Goal: Information Seeking & Learning: Compare options

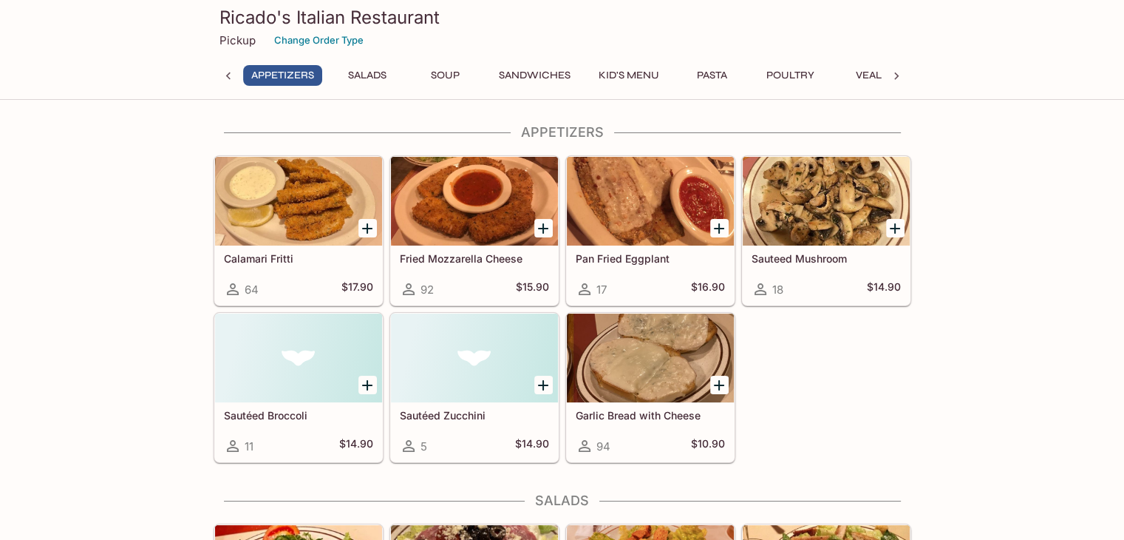
click at [707, 78] on button "Pasta" at bounding box center [712, 75] width 67 height 21
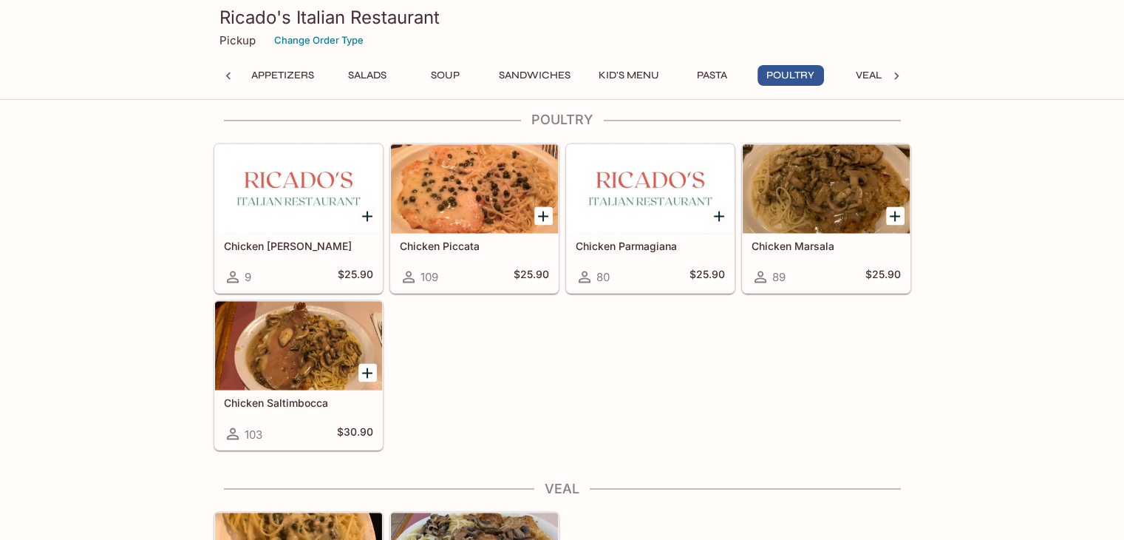
scroll to position [2380, 0]
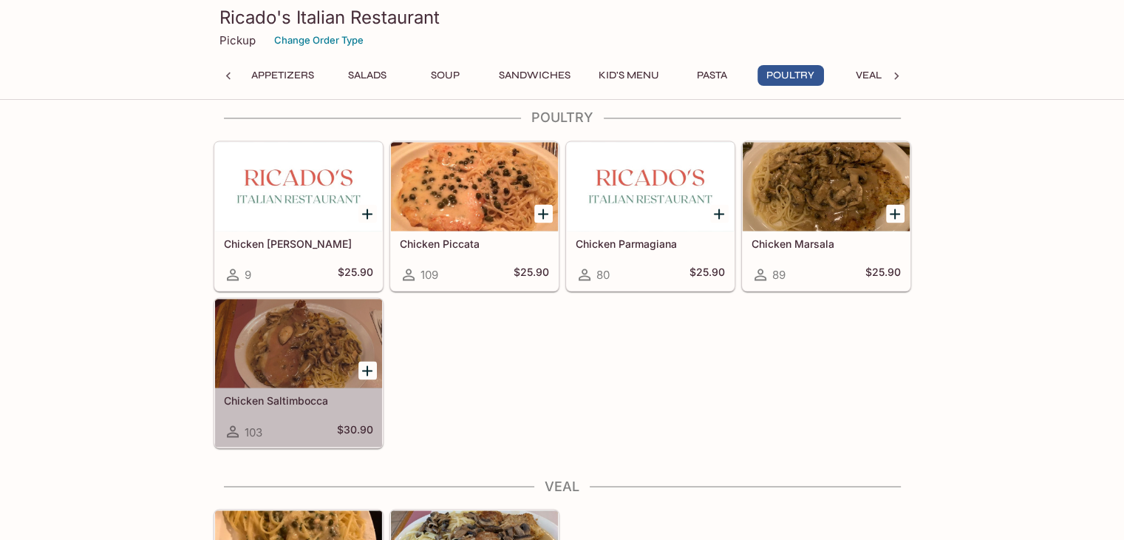
click at [260, 344] on div at bounding box center [298, 343] width 167 height 89
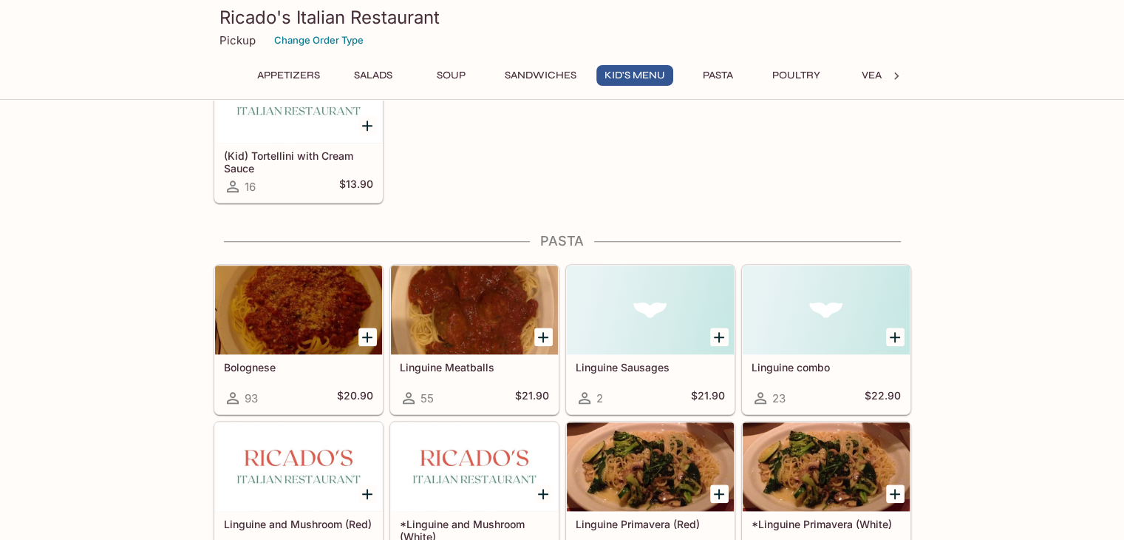
scroll to position [1268, 0]
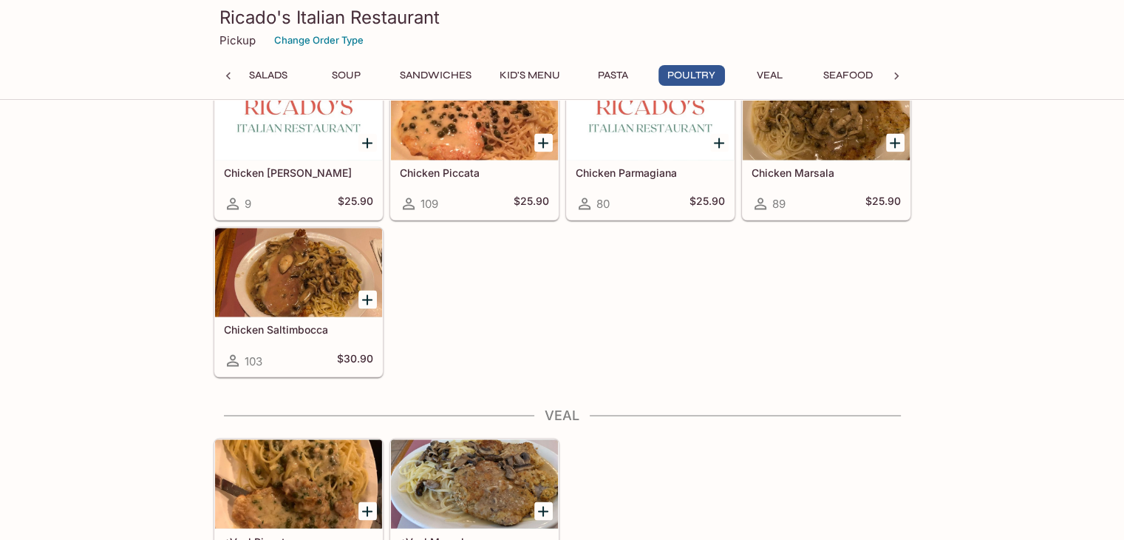
scroll to position [2454, 0]
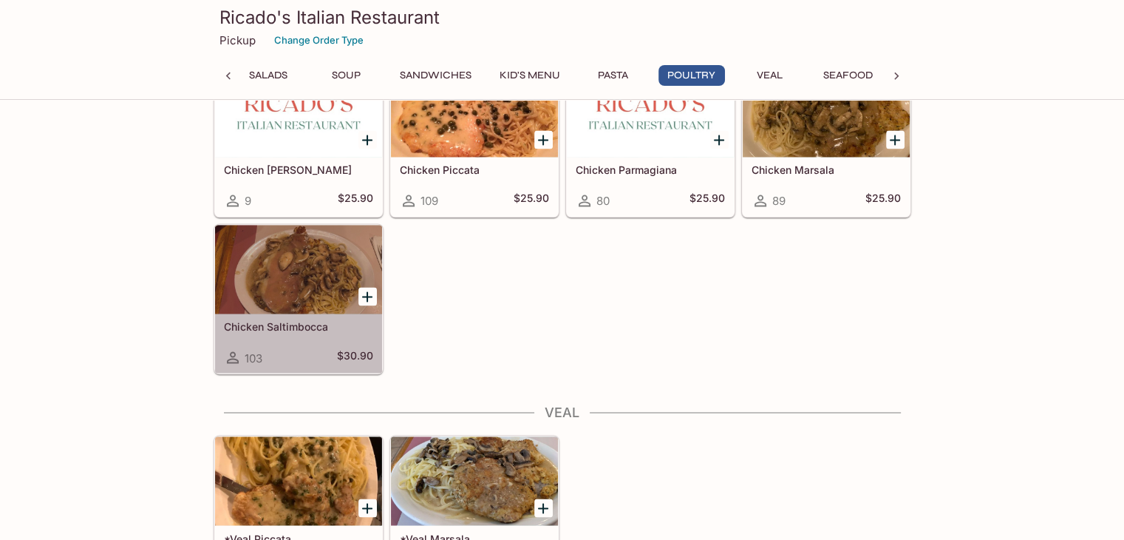
click at [331, 264] on div at bounding box center [298, 269] width 167 height 89
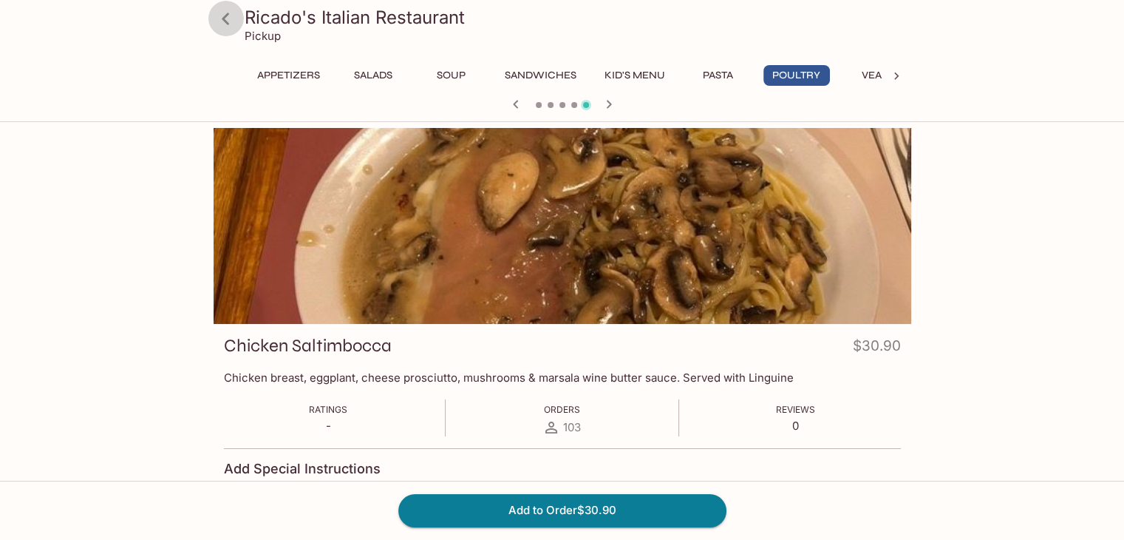
click at [223, 16] on icon at bounding box center [226, 19] width 26 height 26
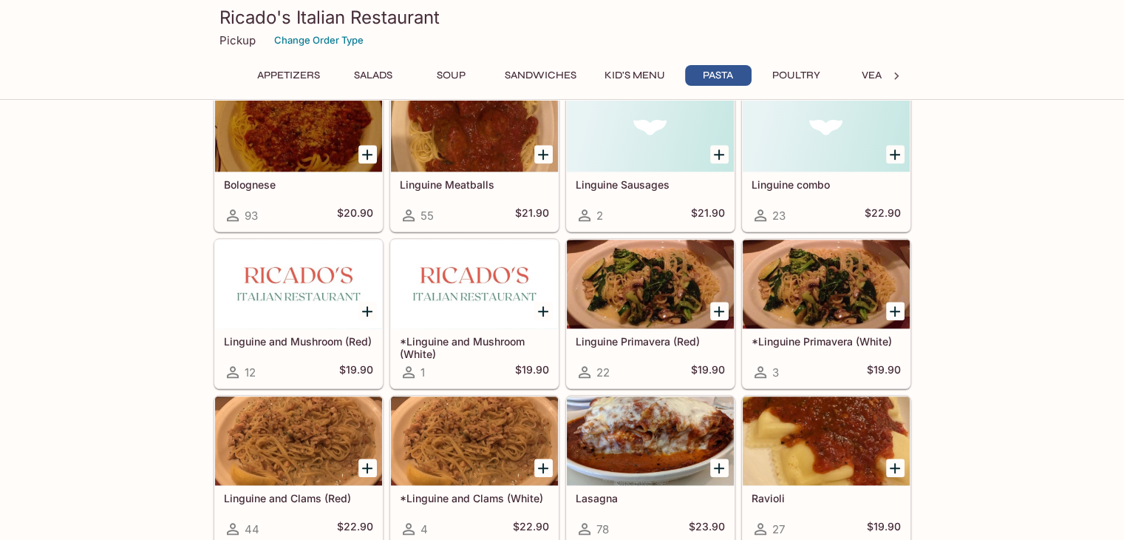
scroll to position [1445, 0]
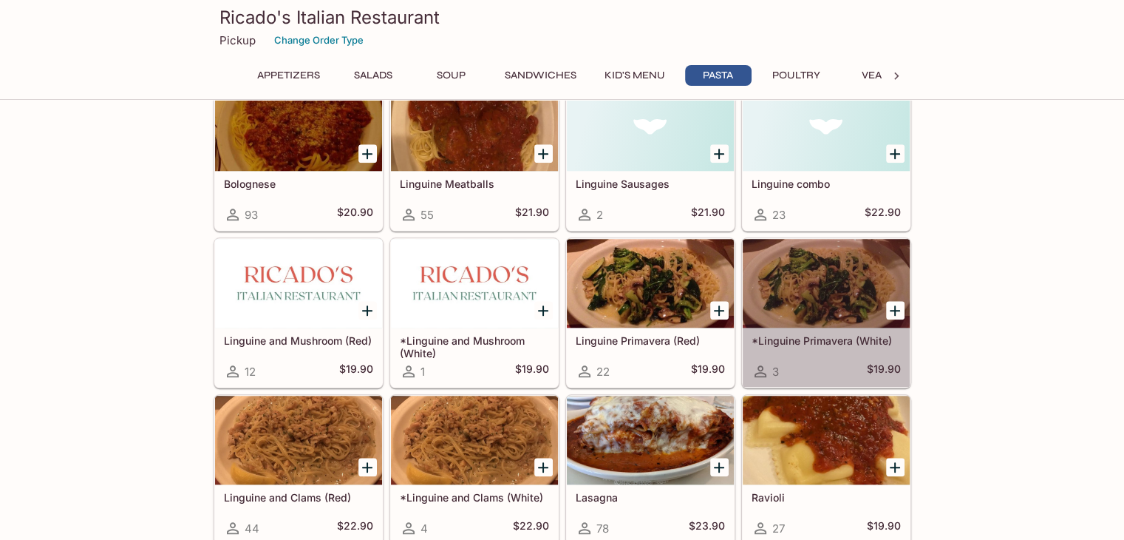
click at [796, 271] on div at bounding box center [826, 283] width 167 height 89
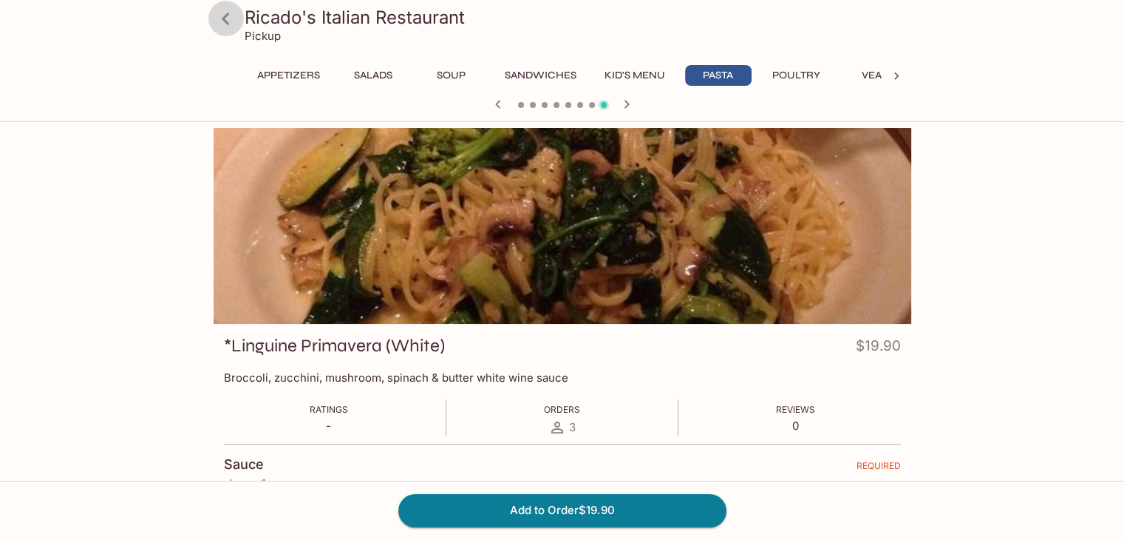
click at [219, 18] on icon at bounding box center [226, 19] width 26 height 26
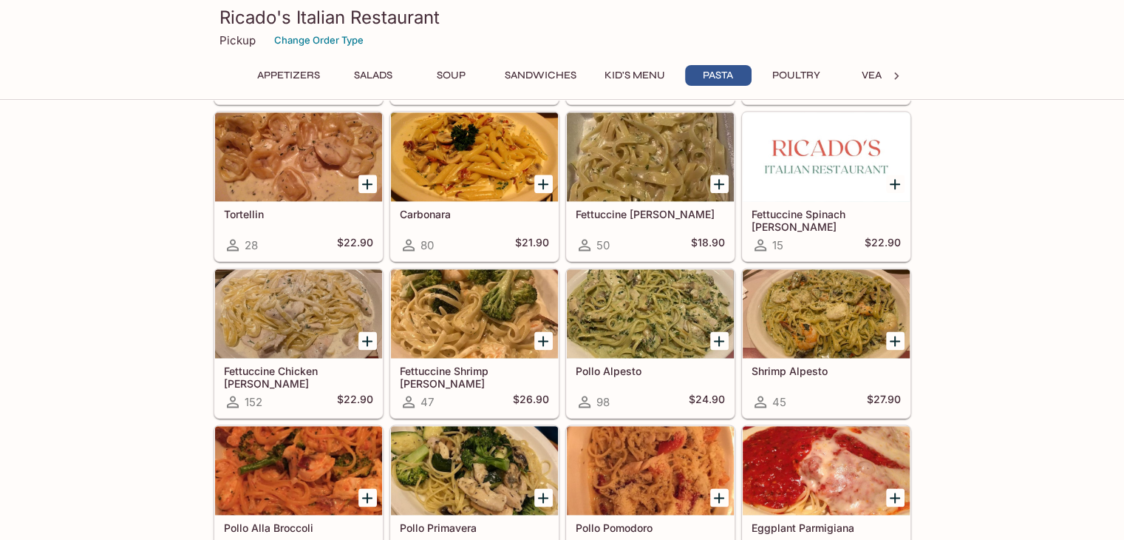
scroll to position [1886, 0]
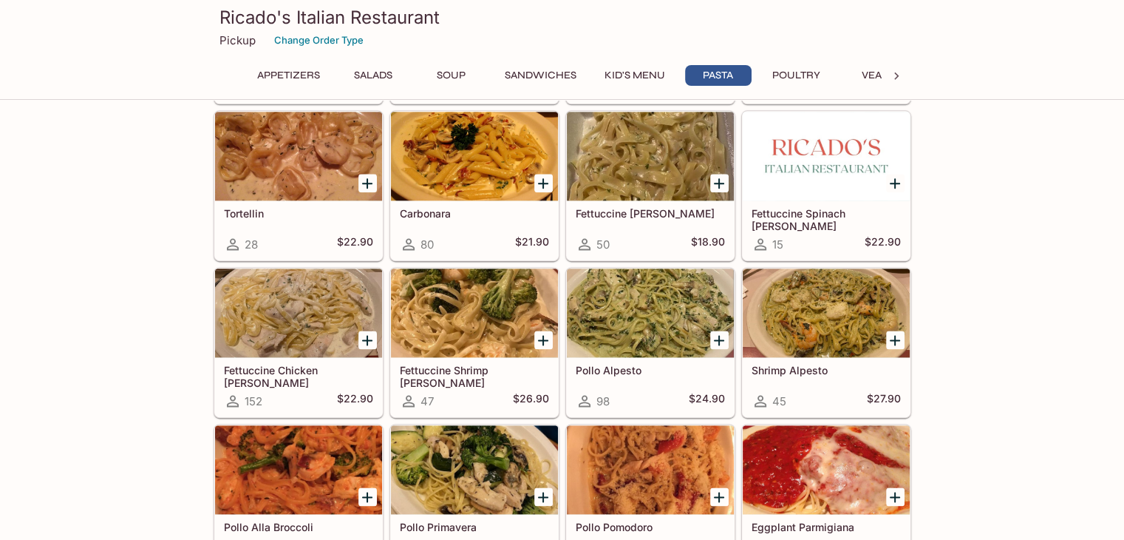
click at [636, 329] on div at bounding box center [650, 312] width 167 height 89
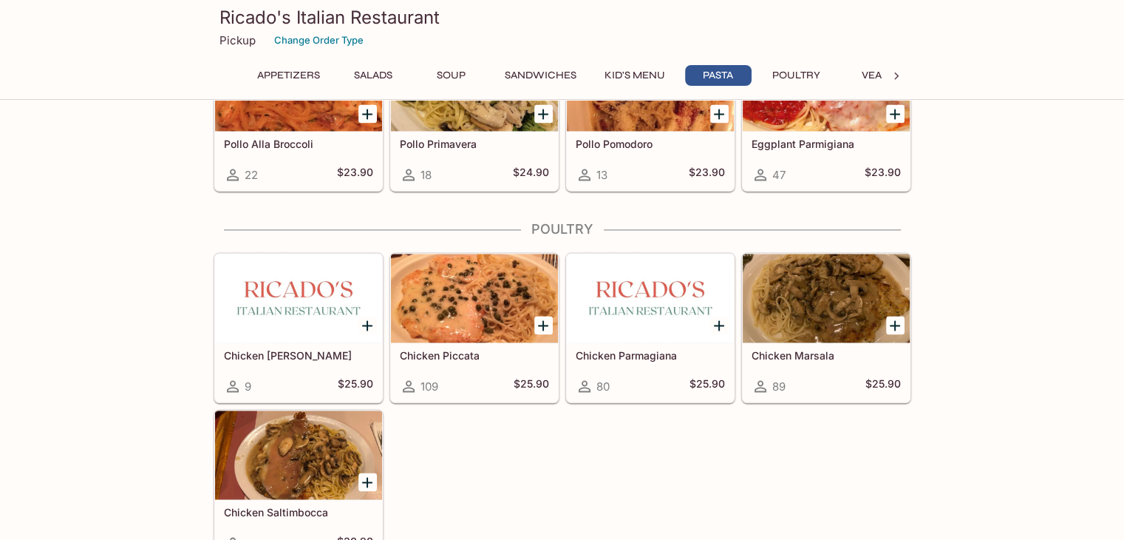
scroll to position [2271, 0]
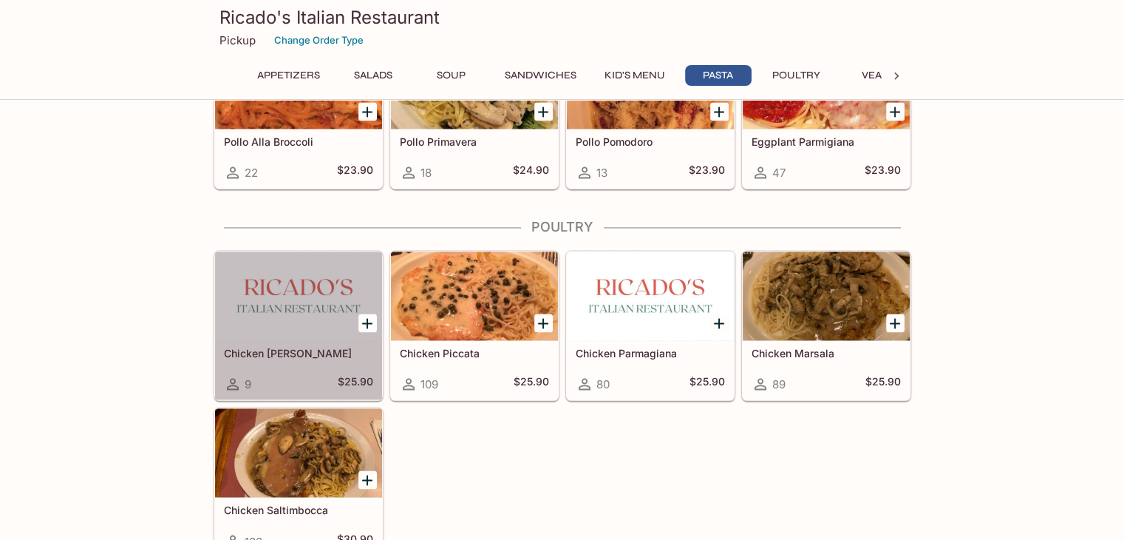
click at [263, 299] on div at bounding box center [298, 295] width 167 height 89
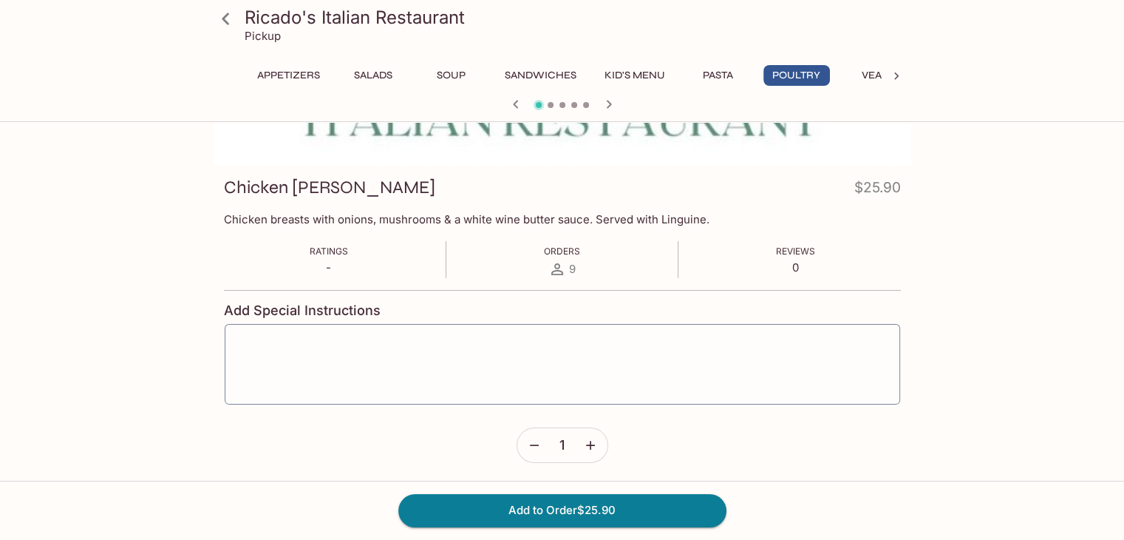
scroll to position [155, 0]
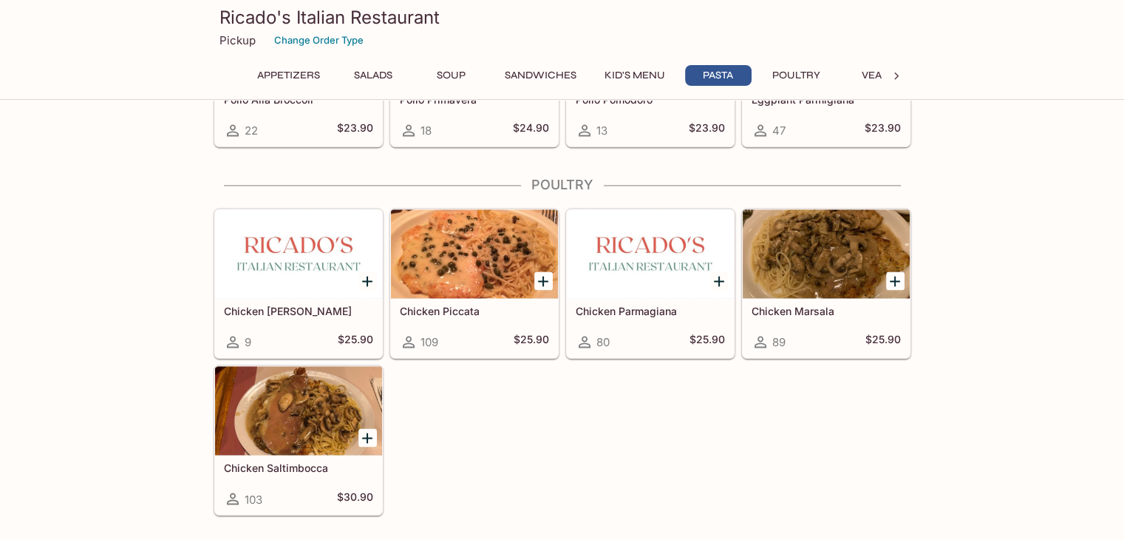
scroll to position [2319, 0]
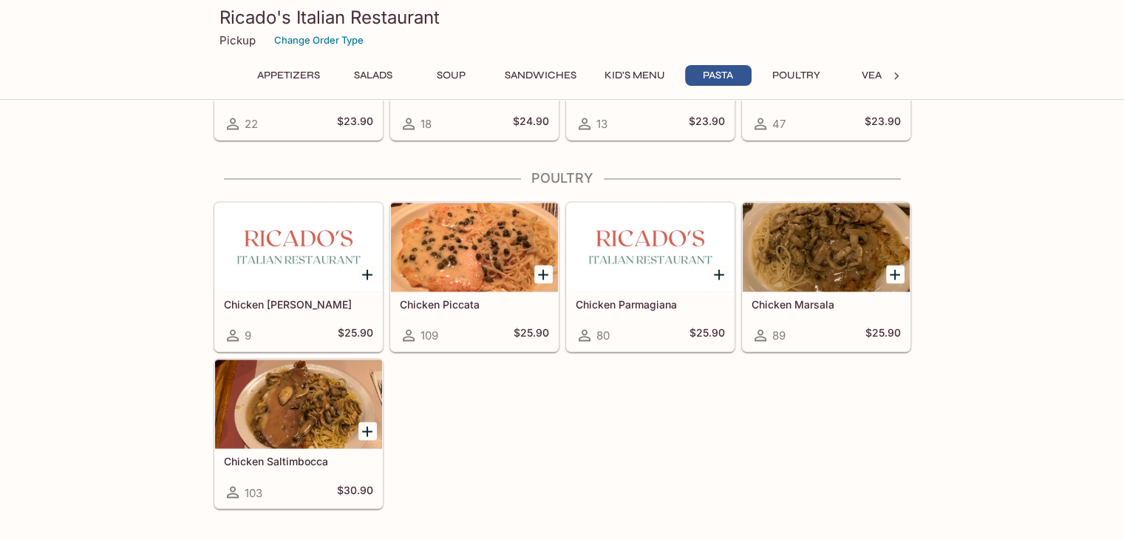
click at [647, 248] on div at bounding box center [650, 247] width 167 height 89
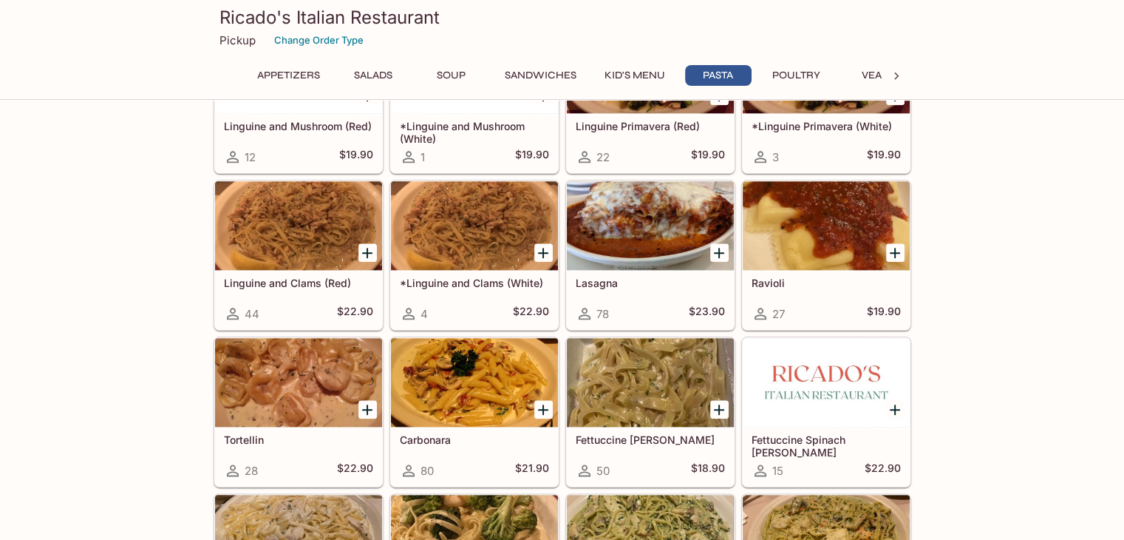
scroll to position [1662, 0]
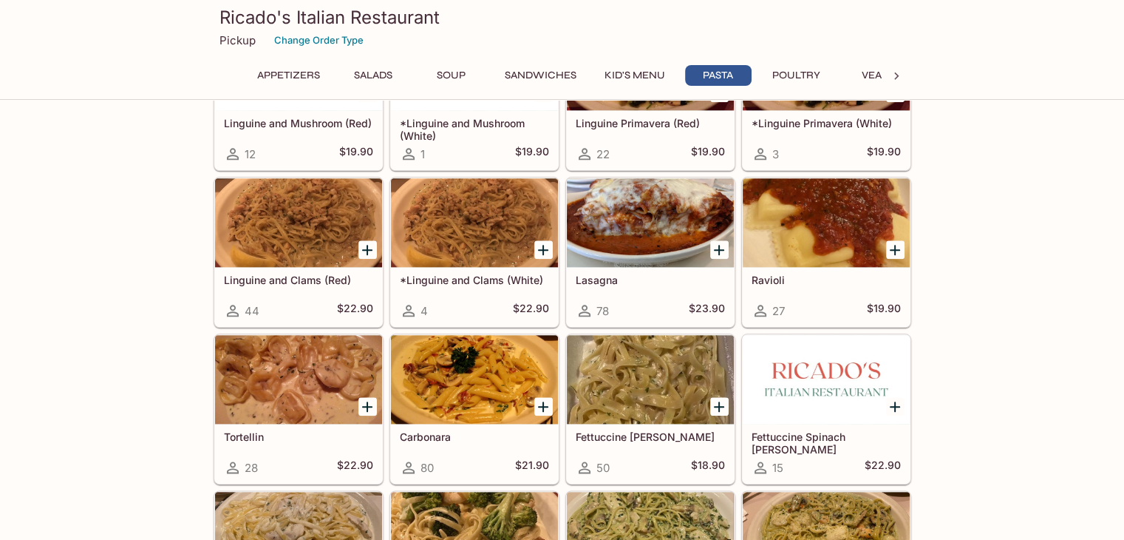
click at [979, 432] on div "Appetizers Calamari Fritti 64 $17.90 Fried Mozzarella Cheese 92 $15.90 Pan Frie…" at bounding box center [562, 393] width 1124 height 3863
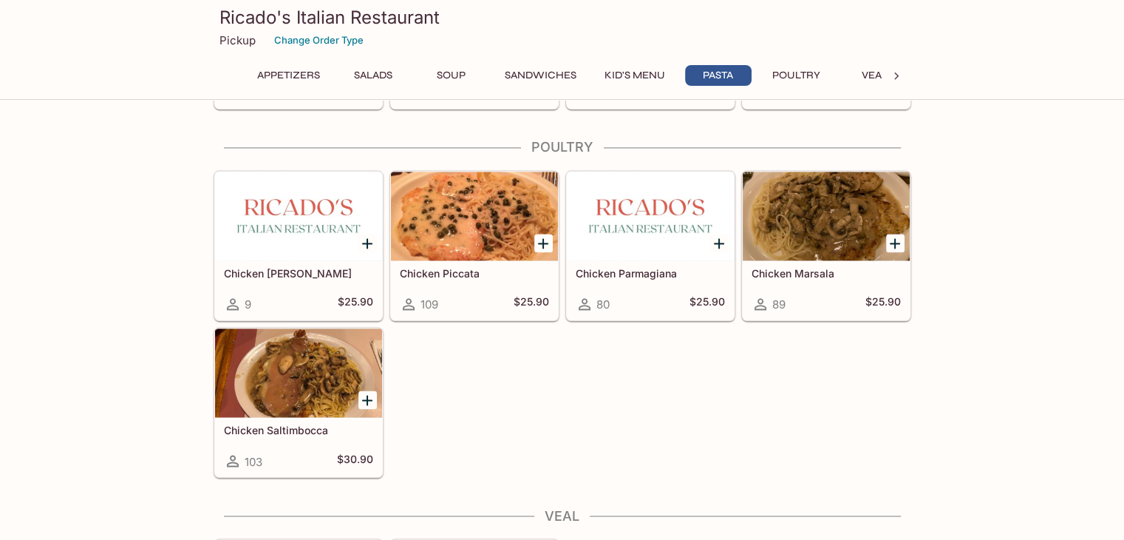
scroll to position [2349, 0]
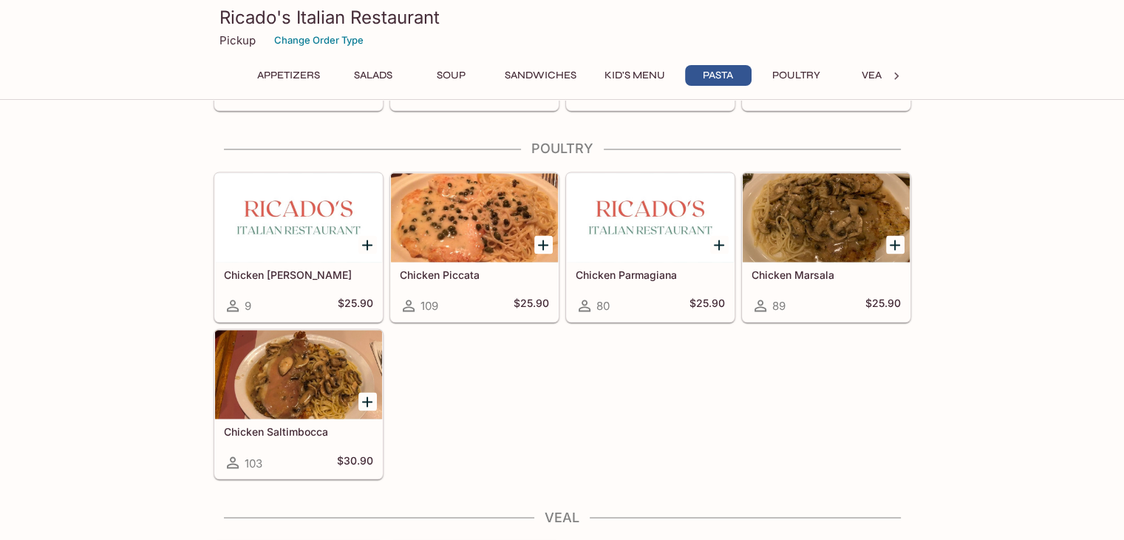
click at [279, 373] on div at bounding box center [298, 374] width 167 height 89
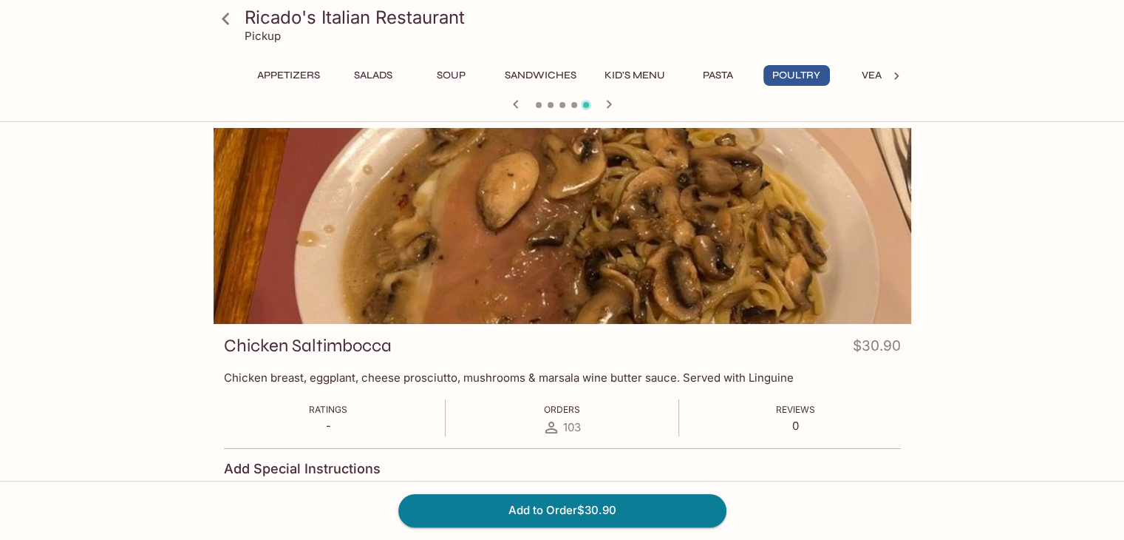
click at [227, 23] on icon at bounding box center [225, 19] width 7 height 12
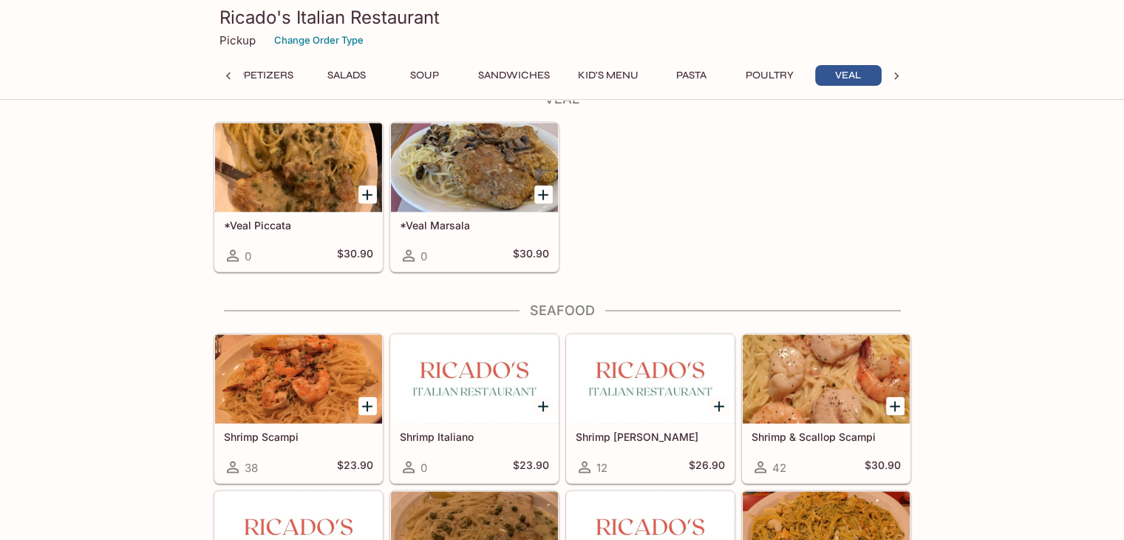
scroll to position [2766, 0]
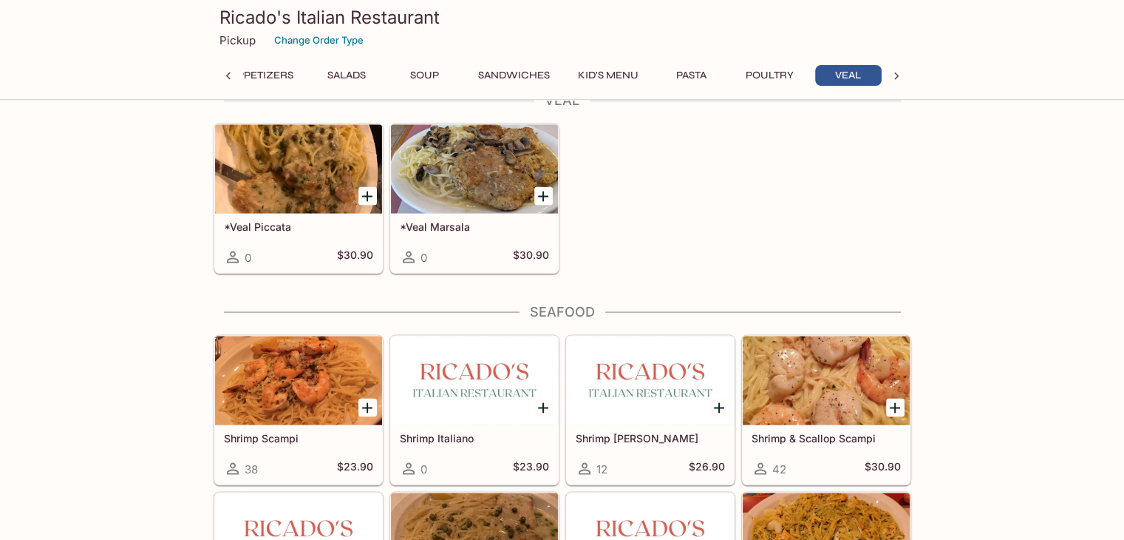
click at [289, 143] on div at bounding box center [298, 168] width 167 height 89
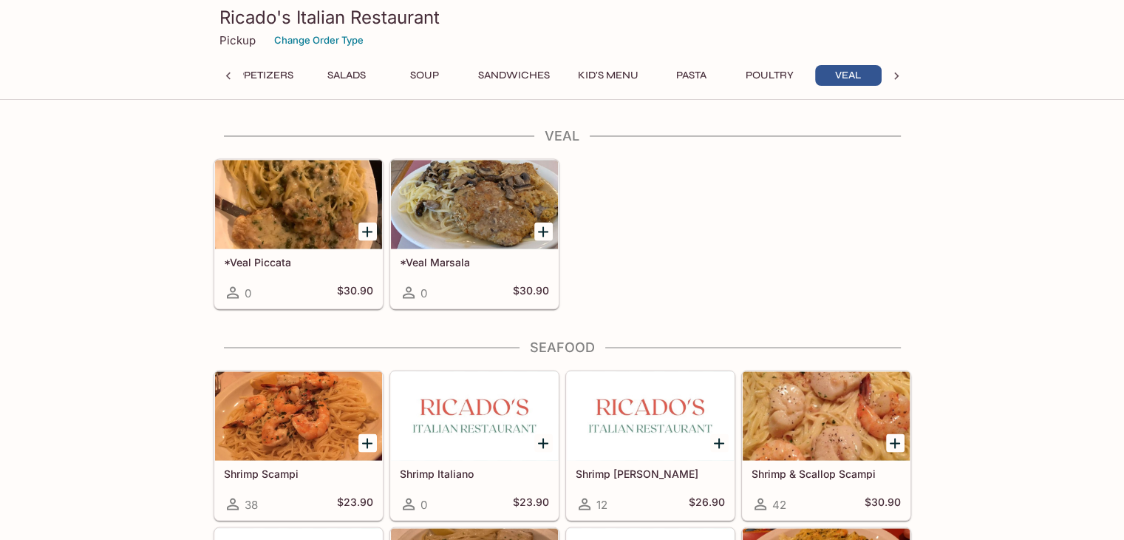
scroll to position [2727, 0]
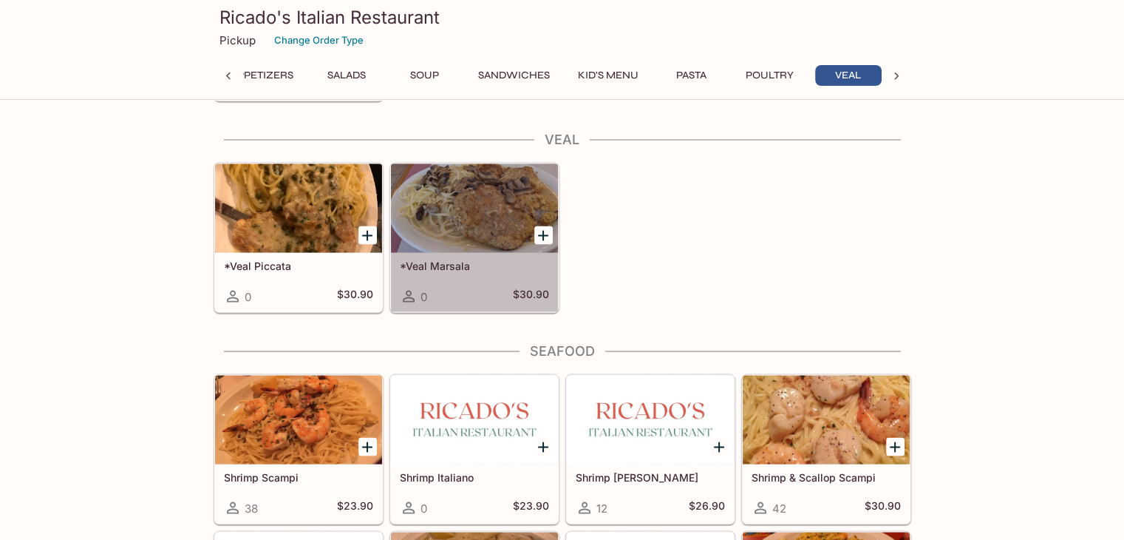
click at [517, 183] on div at bounding box center [474, 207] width 167 height 89
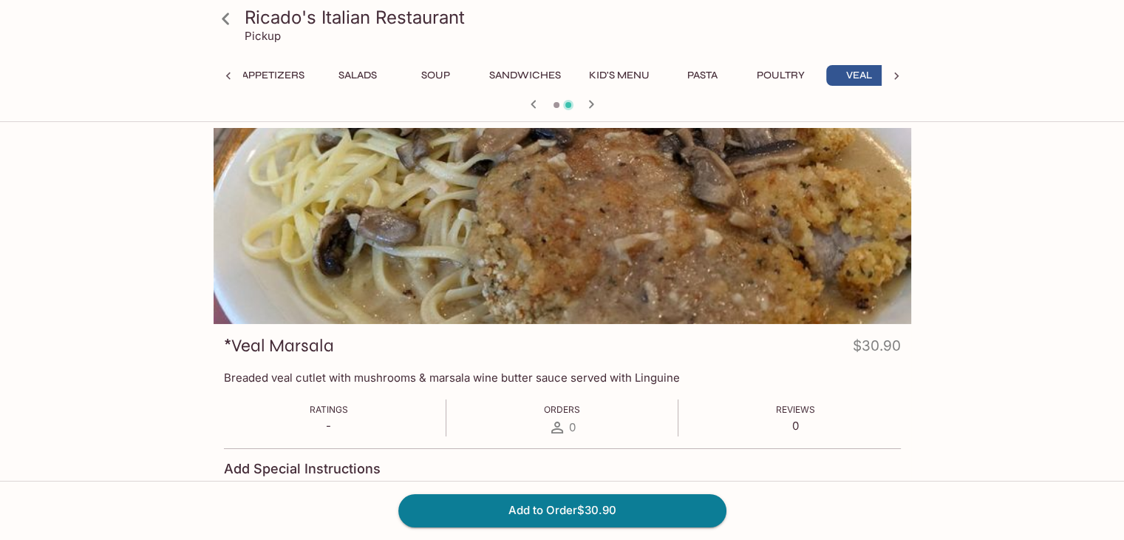
scroll to position [0, 27]
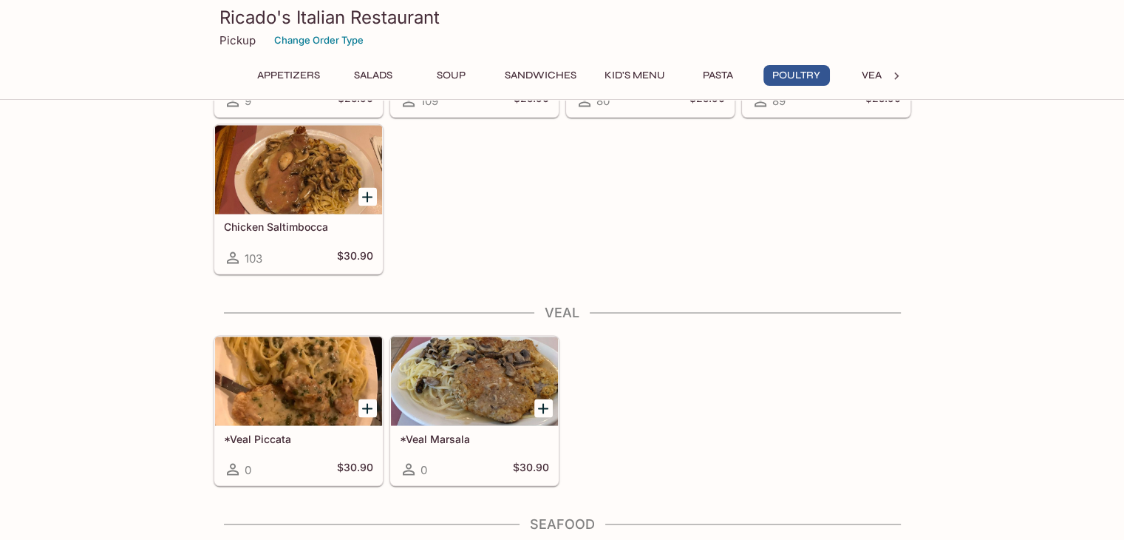
scroll to position [2556, 0]
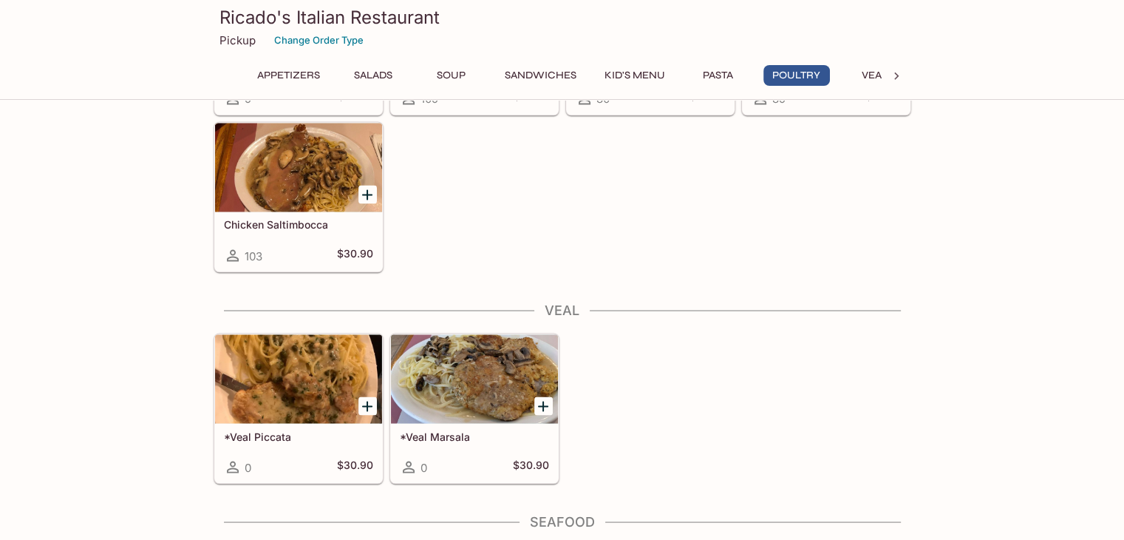
click at [263, 196] on div at bounding box center [298, 167] width 167 height 89
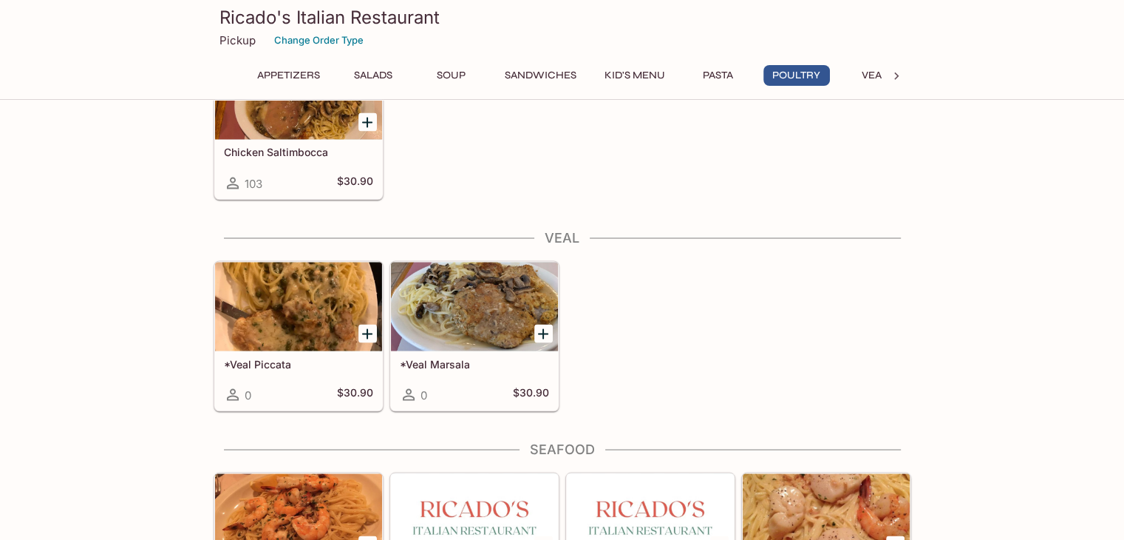
scroll to position [2625, 0]
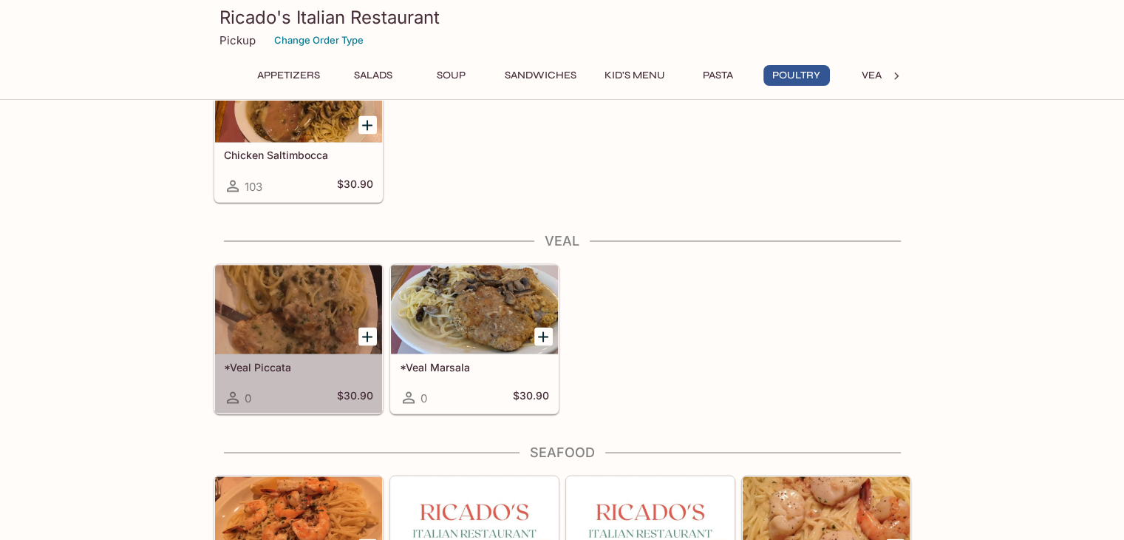
click at [302, 298] on div at bounding box center [298, 309] width 167 height 89
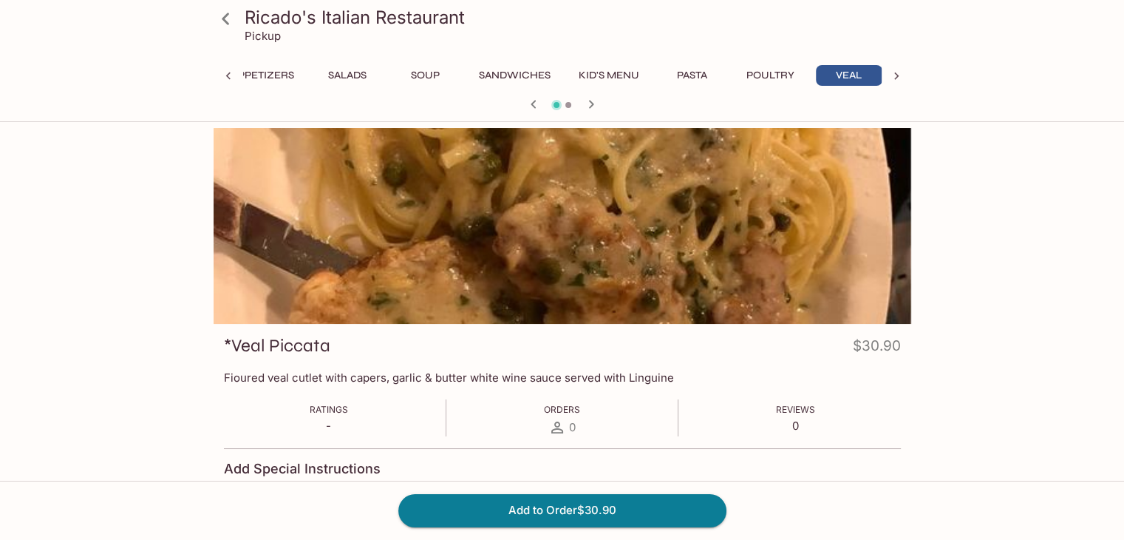
scroll to position [0, 27]
click at [87, 324] on div "Ricado's Italian Restaurant Pickup Appetizers Salads Soup Sandwiches Kid's Menu…" at bounding box center [562, 398] width 1124 height 540
click at [125, 191] on div "Ricado's Italian Restaurant Pickup Appetizers Salads Soup Sandwiches Kid's Menu…" at bounding box center [562, 415] width 946 height 574
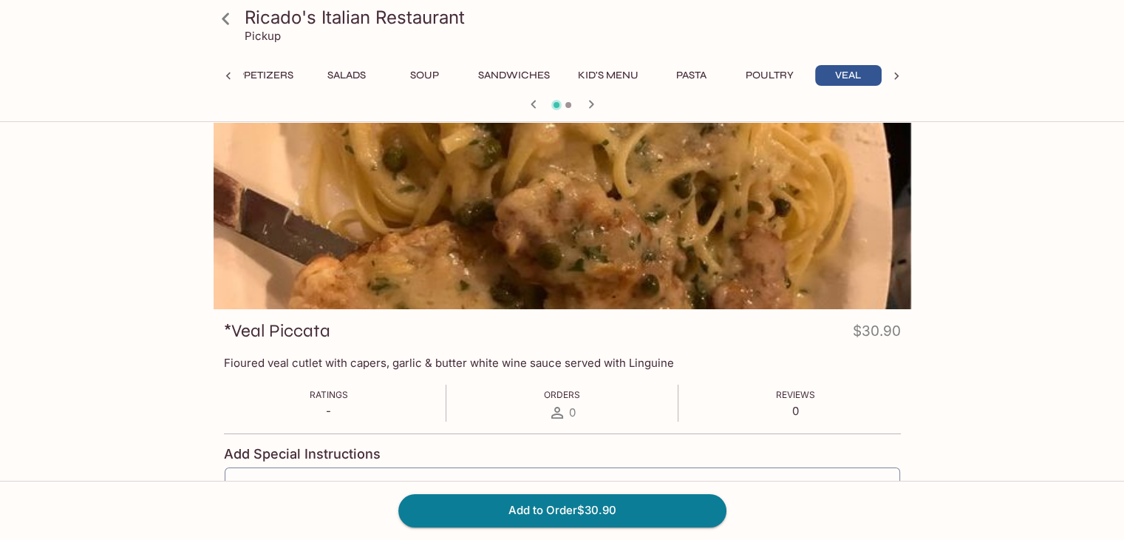
scroll to position [0, 0]
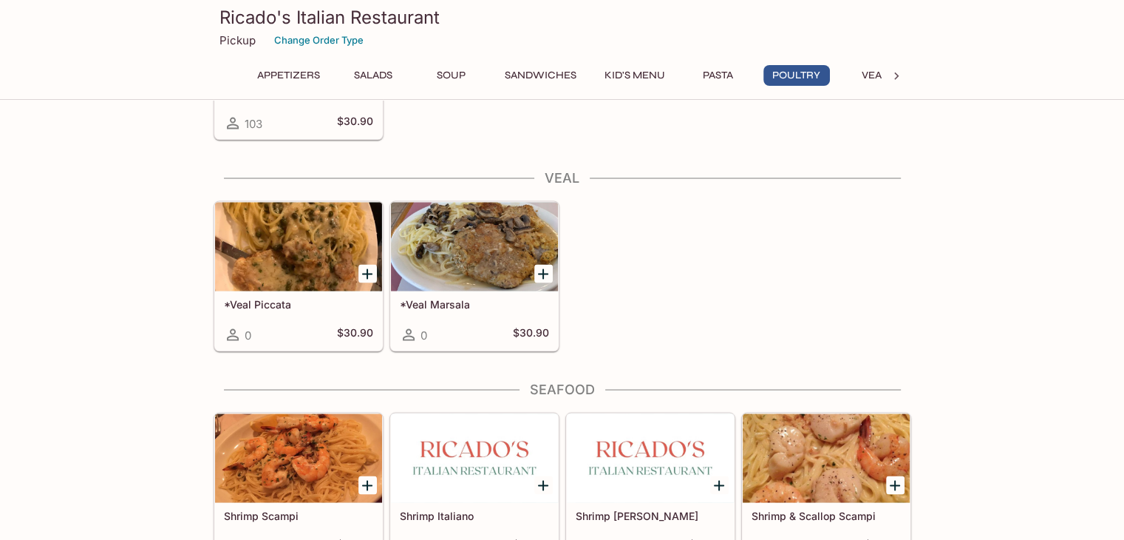
scroll to position [2688, 0]
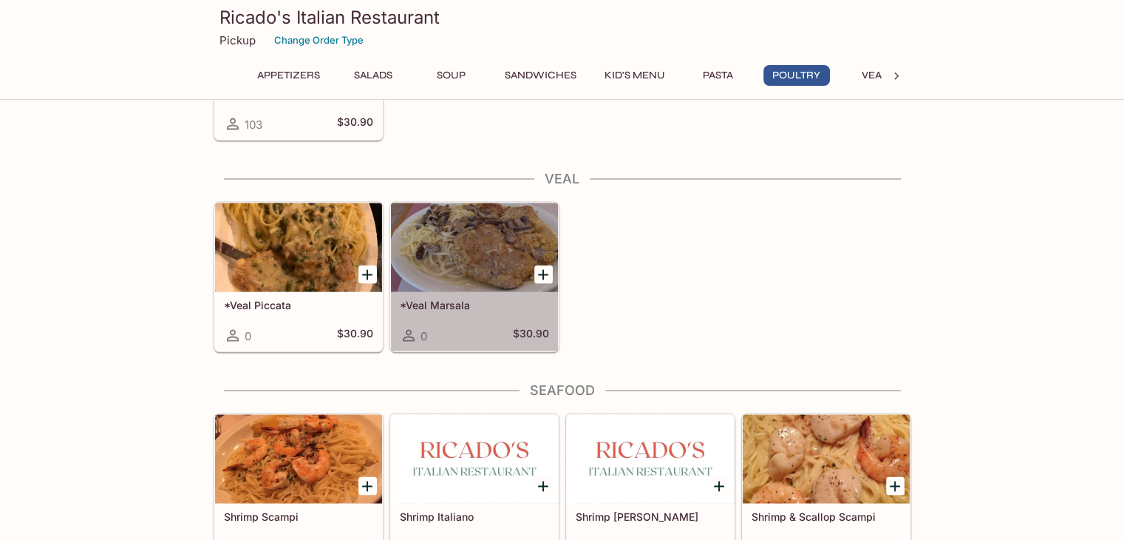
click at [452, 245] on div at bounding box center [474, 247] width 167 height 89
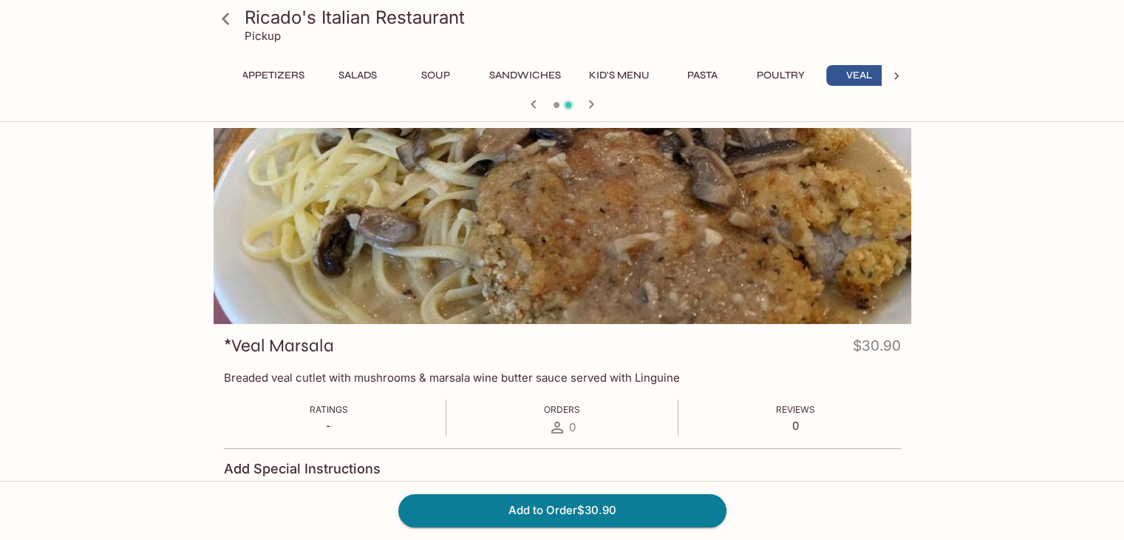
scroll to position [0, 27]
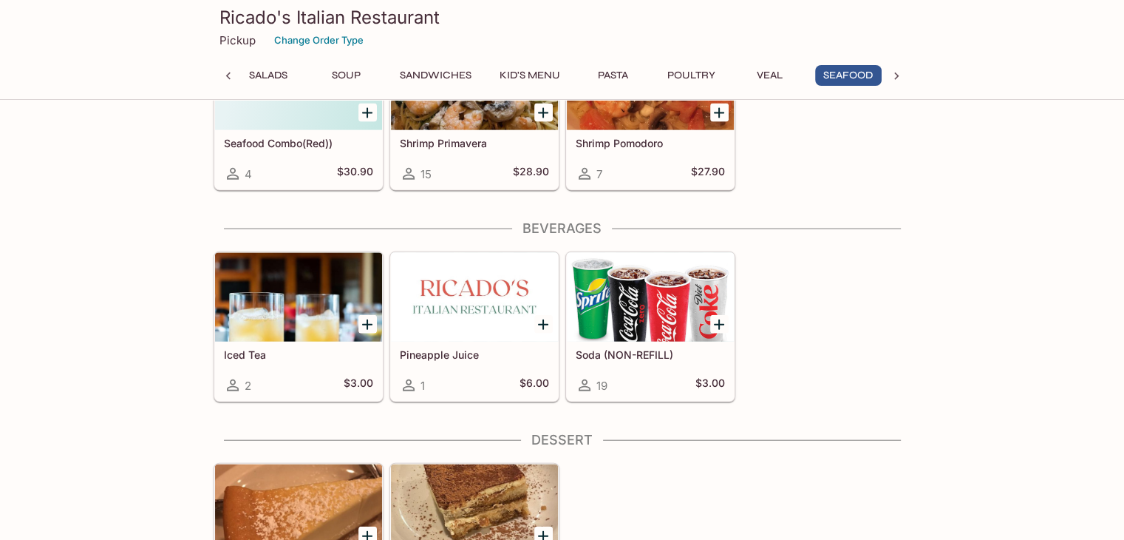
scroll to position [3374, 0]
click at [298, 299] on div at bounding box center [298, 296] width 167 height 89
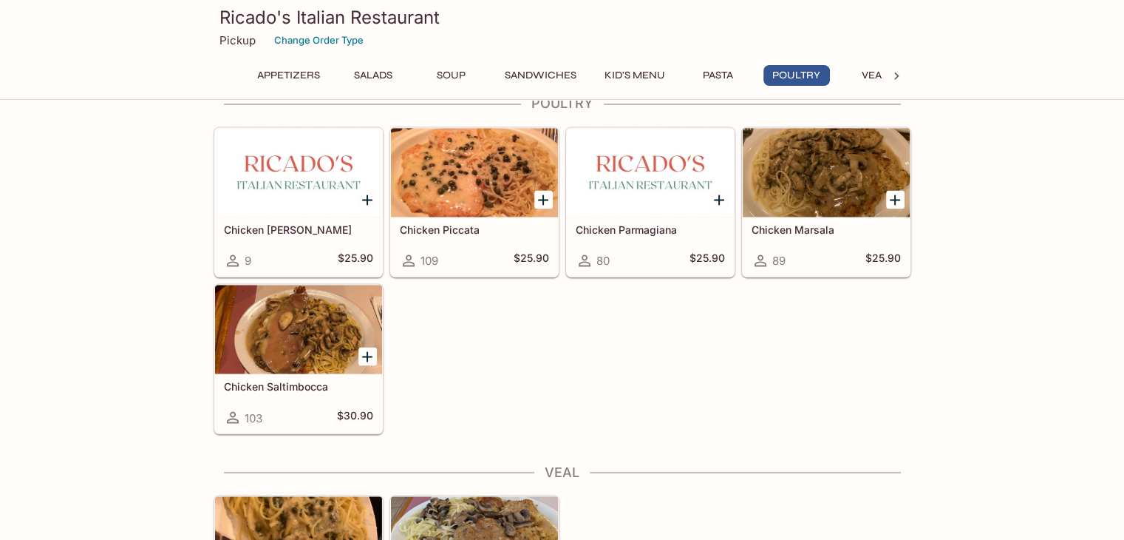
scroll to position [2392, 0]
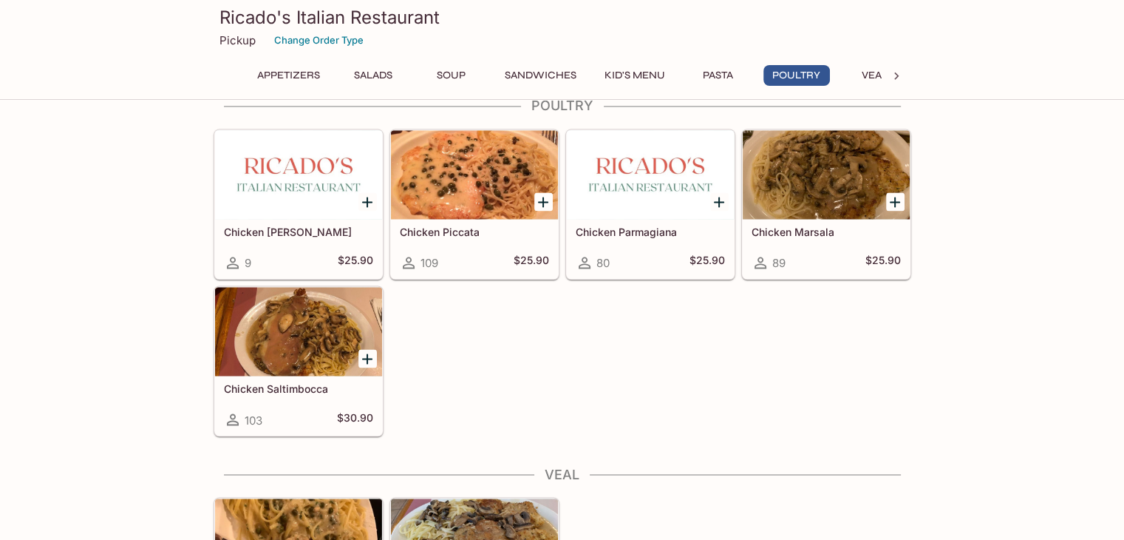
click at [463, 148] on div at bounding box center [474, 174] width 167 height 89
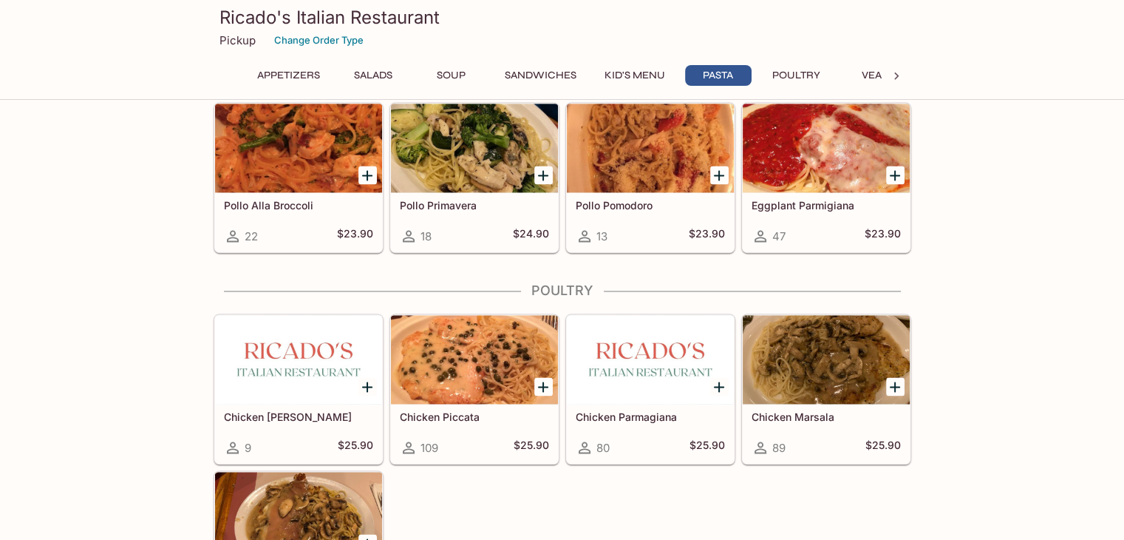
scroll to position [2208, 0]
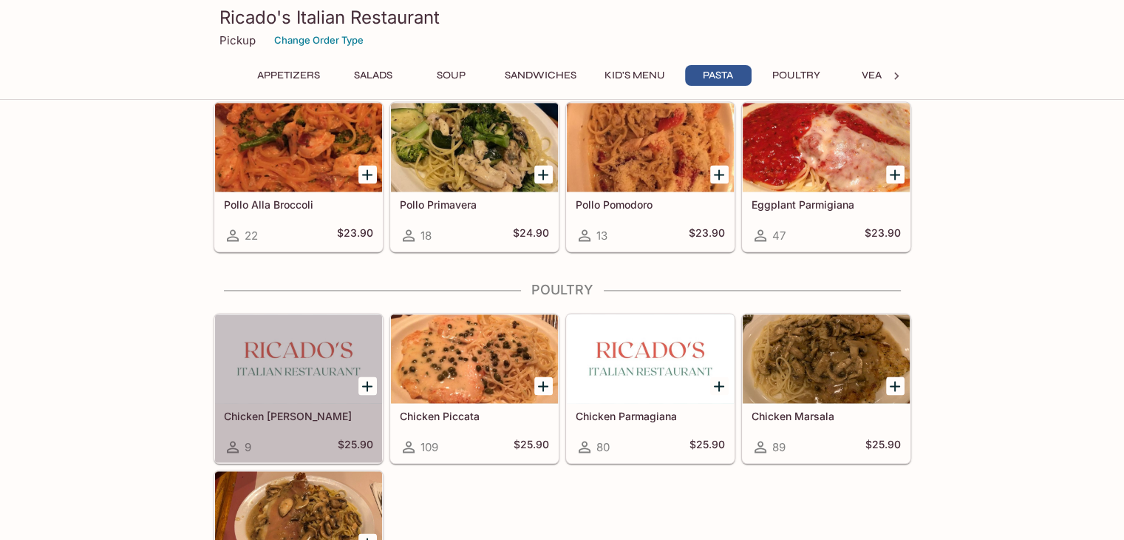
click at [281, 356] on div at bounding box center [298, 358] width 167 height 89
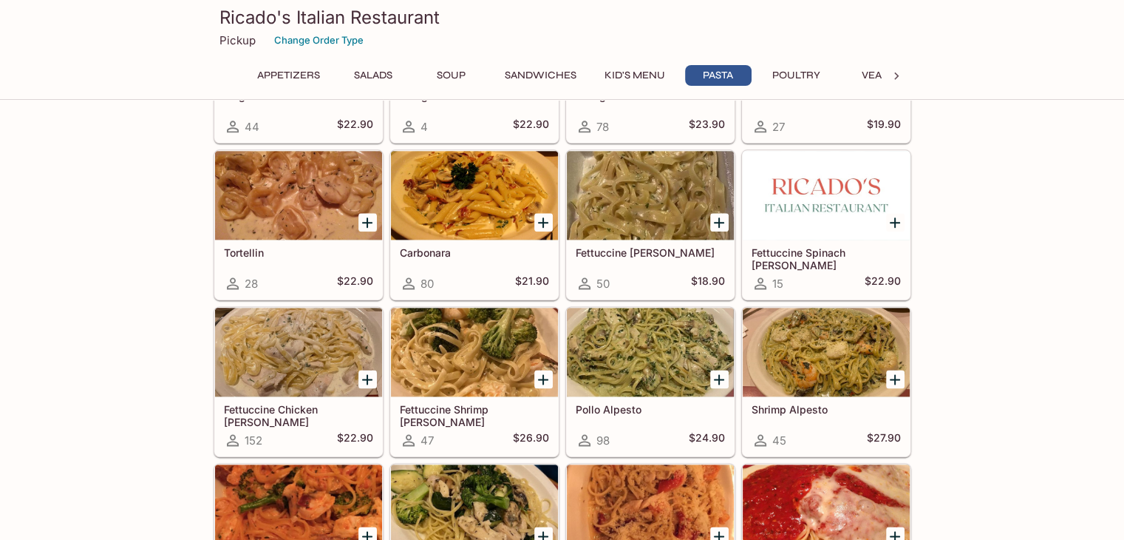
scroll to position [1850, 0]
